Goal: Check status: Check status

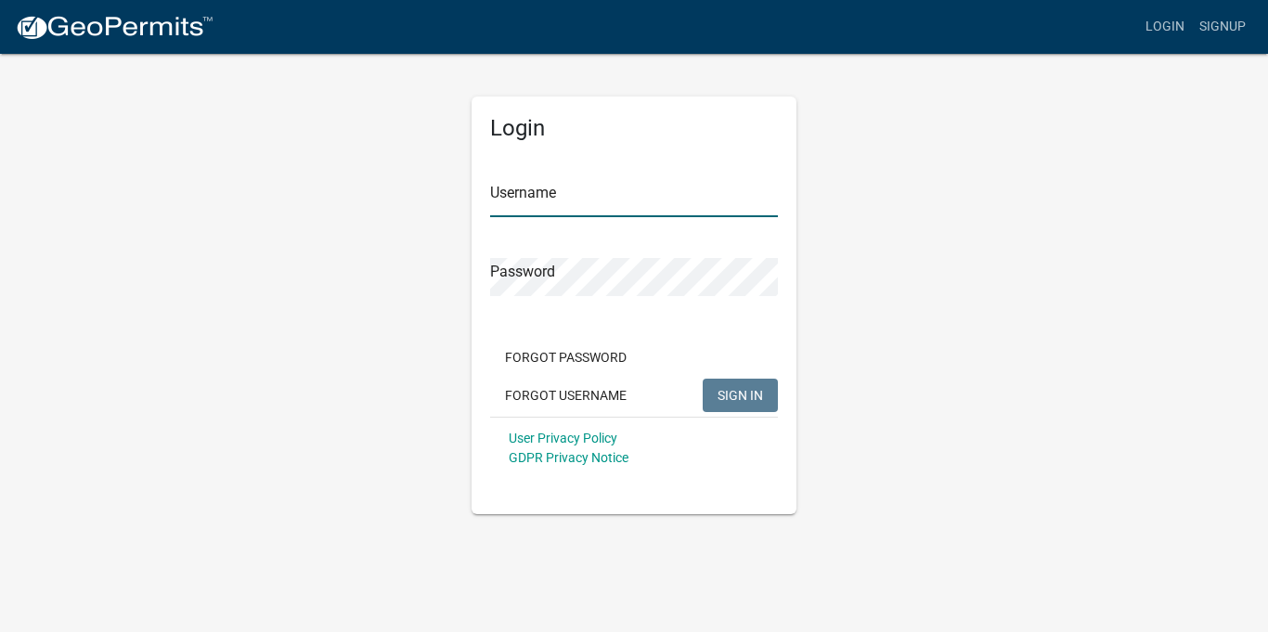
type input "stepbystep05"
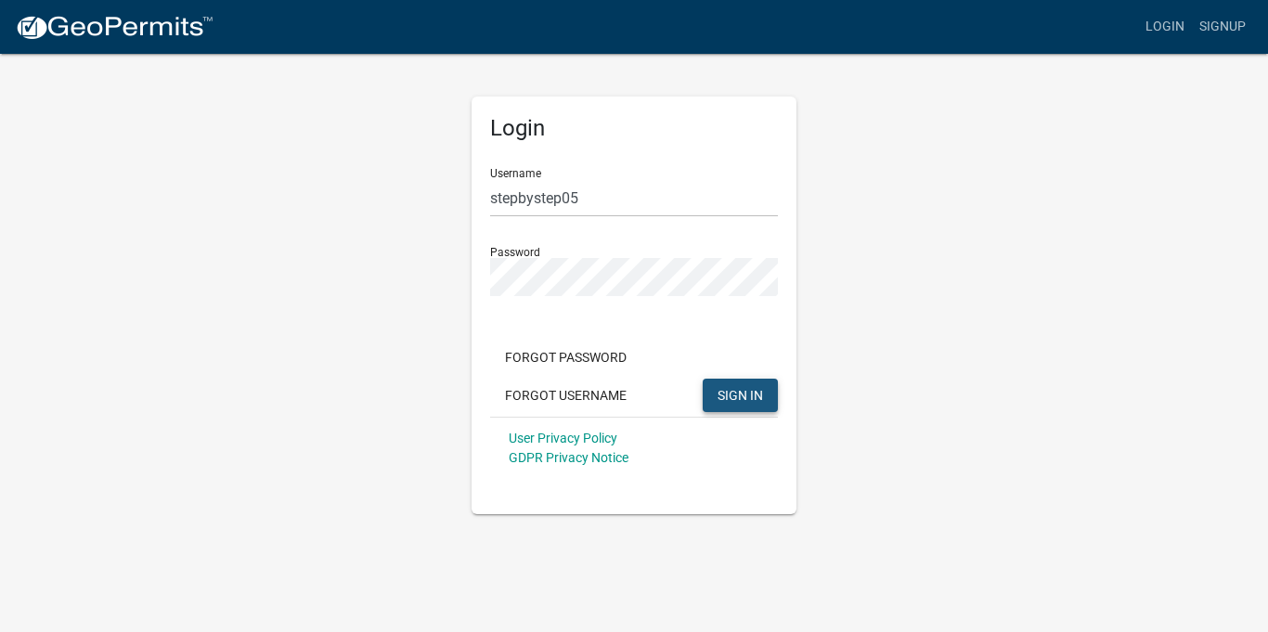
click at [730, 387] on span "SIGN IN" at bounding box center [739, 394] width 45 height 15
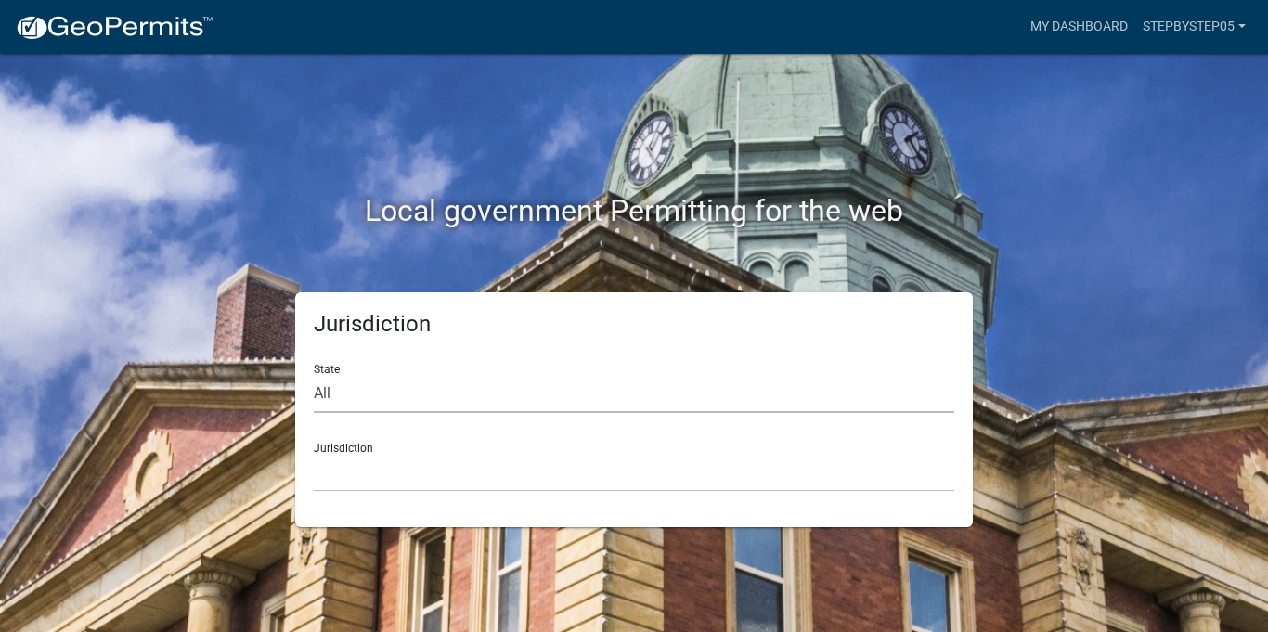
click at [326, 394] on select "All [US_STATE] [US_STATE] [US_STATE] [US_STATE] [US_STATE] [US_STATE] [US_STATE…" at bounding box center [634, 394] width 640 height 38
select select "[US_STATE]"
click at [314, 375] on select "All [US_STATE] [US_STATE] [US_STATE] [US_STATE] [US_STATE] [US_STATE] [US_STATE…" at bounding box center [634, 394] width 640 height 38
click at [346, 475] on select "[GEOGRAPHIC_DATA], [US_STATE] [GEOGRAPHIC_DATA], [US_STATE]" at bounding box center [634, 473] width 640 height 38
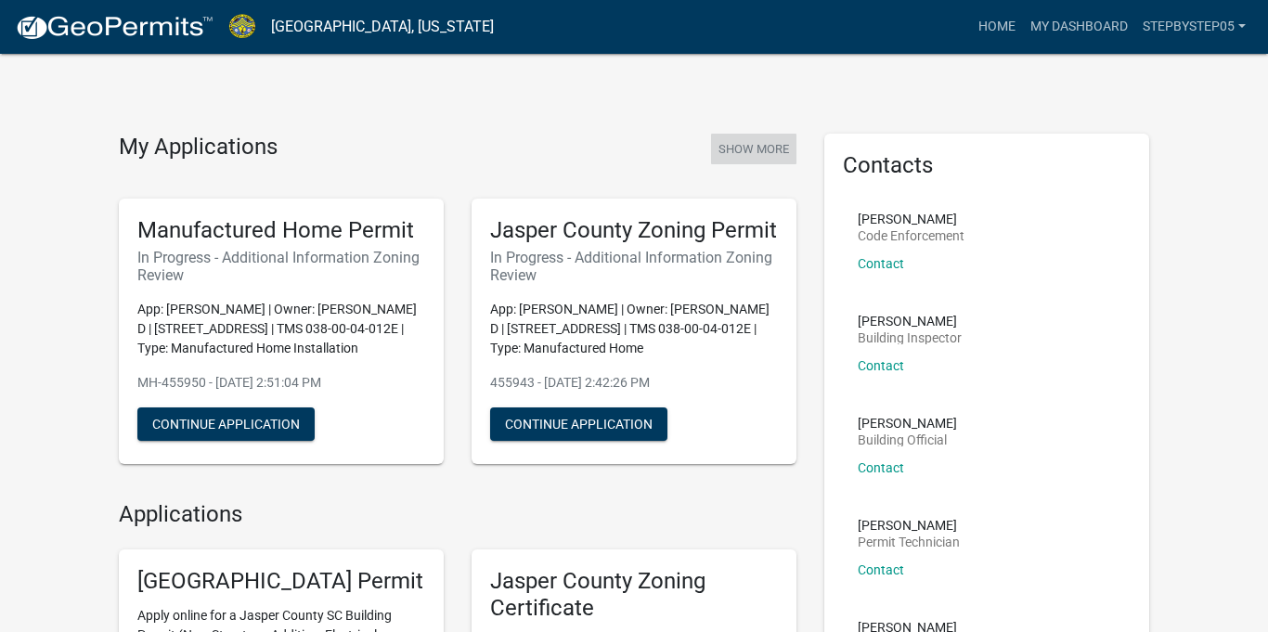
click at [735, 146] on button "Show More" at bounding box center [753, 149] width 85 height 31
